Goal: Navigation & Orientation: Go to known website

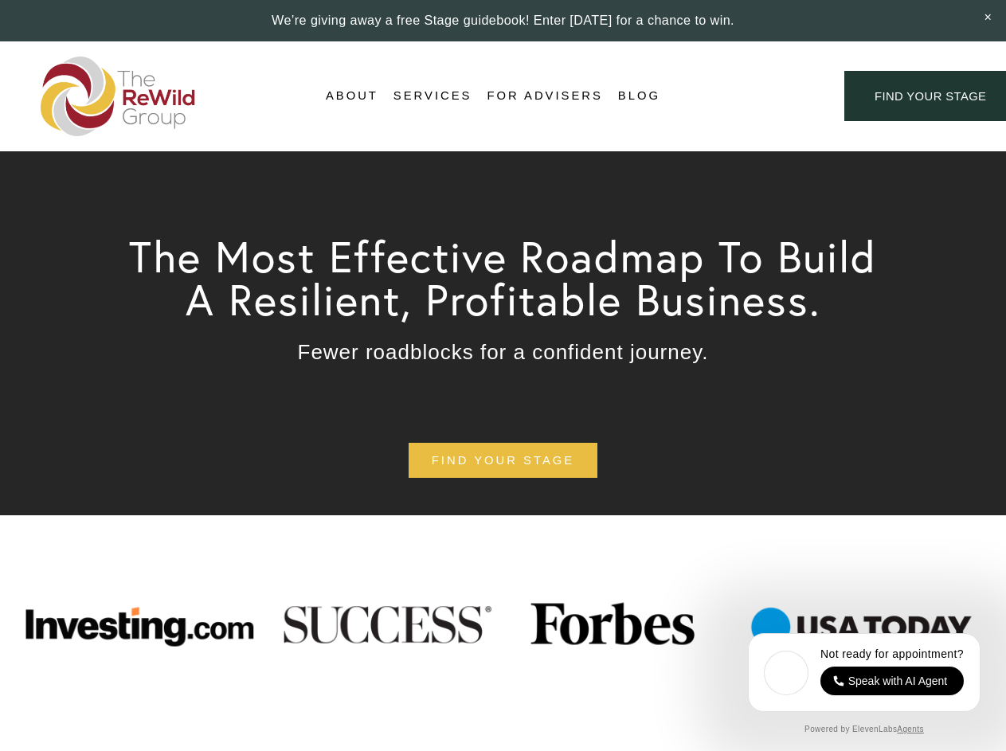
click at [752, 96] on div "Login Account" at bounding box center [752, 96] width 123 height 22
